Goal: Information Seeking & Learning: Learn about a topic

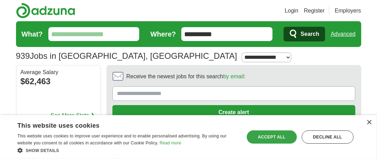
click at [281, 137] on div "Accept all" at bounding box center [272, 137] width 50 height 13
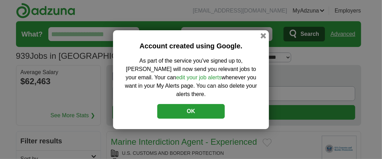
click at [206, 105] on button "OK" at bounding box center [191, 111] width 68 height 15
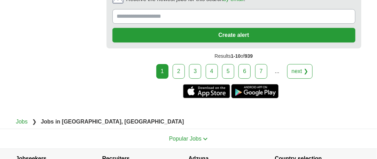
scroll to position [1504, 0]
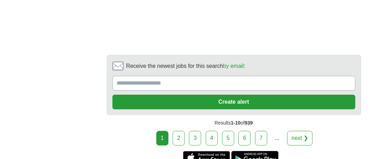
click at [178, 133] on link "2" at bounding box center [179, 138] width 12 height 15
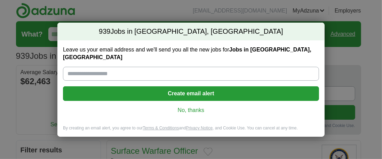
click at [193, 107] on link "No, thanks" at bounding box center [191, 111] width 245 height 8
